Goal: Task Accomplishment & Management: Manage account settings

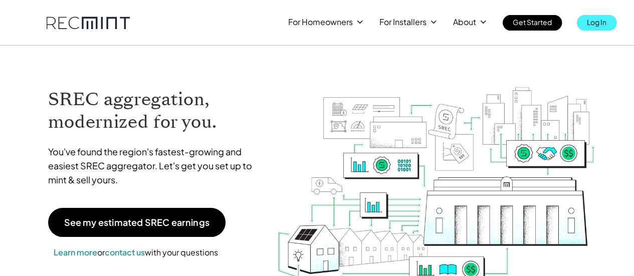
click at [597, 24] on p "Log In" at bounding box center [597, 22] width 20 height 14
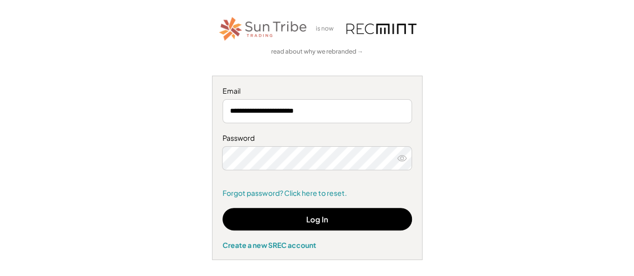
scroll to position [60, 0]
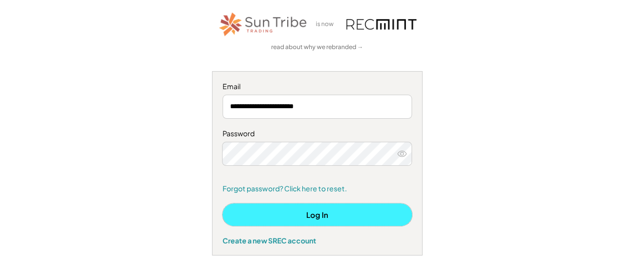
click at [327, 211] on button "Log In" at bounding box center [316, 214] width 189 height 23
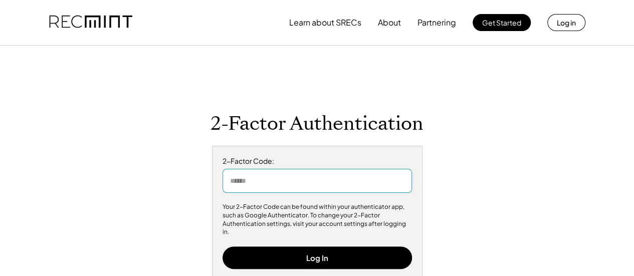
click at [369, 184] on input "input" at bounding box center [316, 181] width 189 height 24
type input "*"
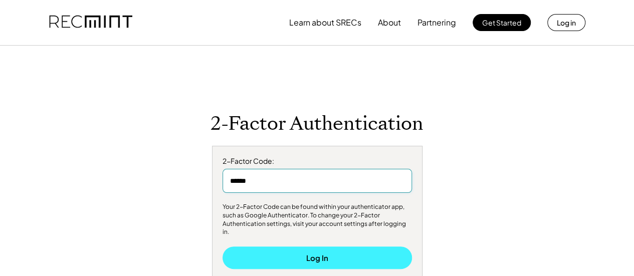
type input "******"
click at [303, 255] on button "Log In" at bounding box center [316, 258] width 189 height 23
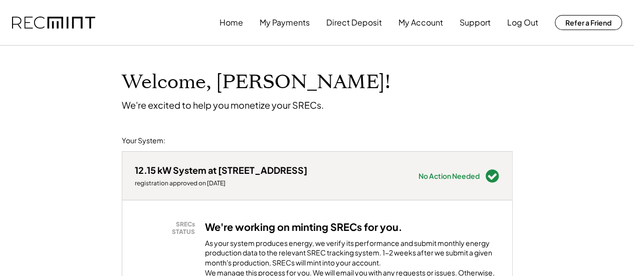
scroll to position [242, 0]
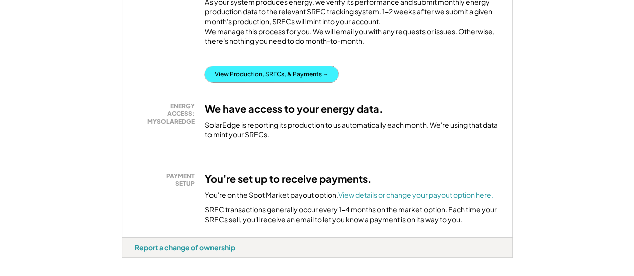
click at [316, 82] on button "View Production, SRECs, & Payments →" at bounding box center [271, 74] width 133 height 16
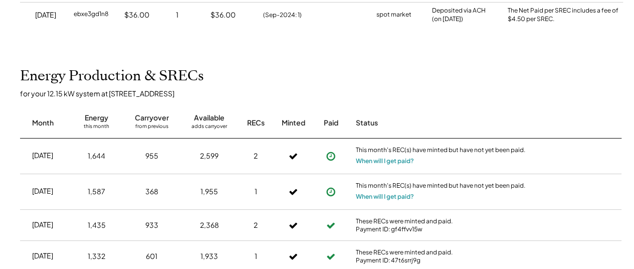
scroll to position [335, 0]
